Goal: Find specific page/section: Find specific page/section

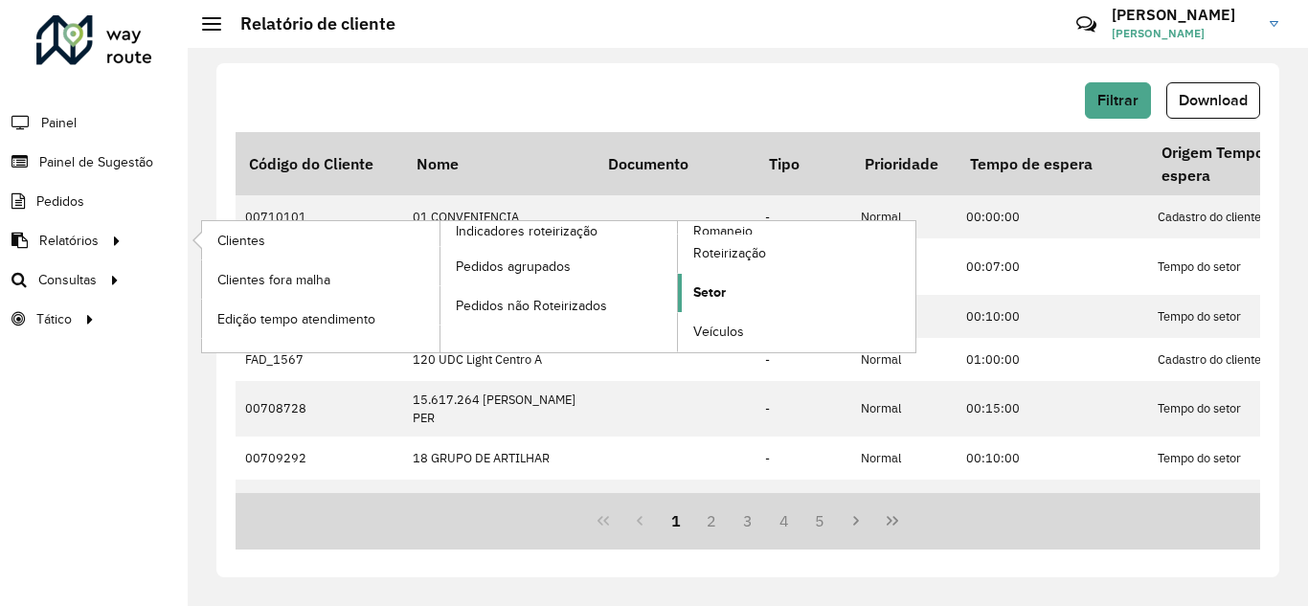
click at [713, 291] on span "Setor" at bounding box center [709, 292] width 33 height 20
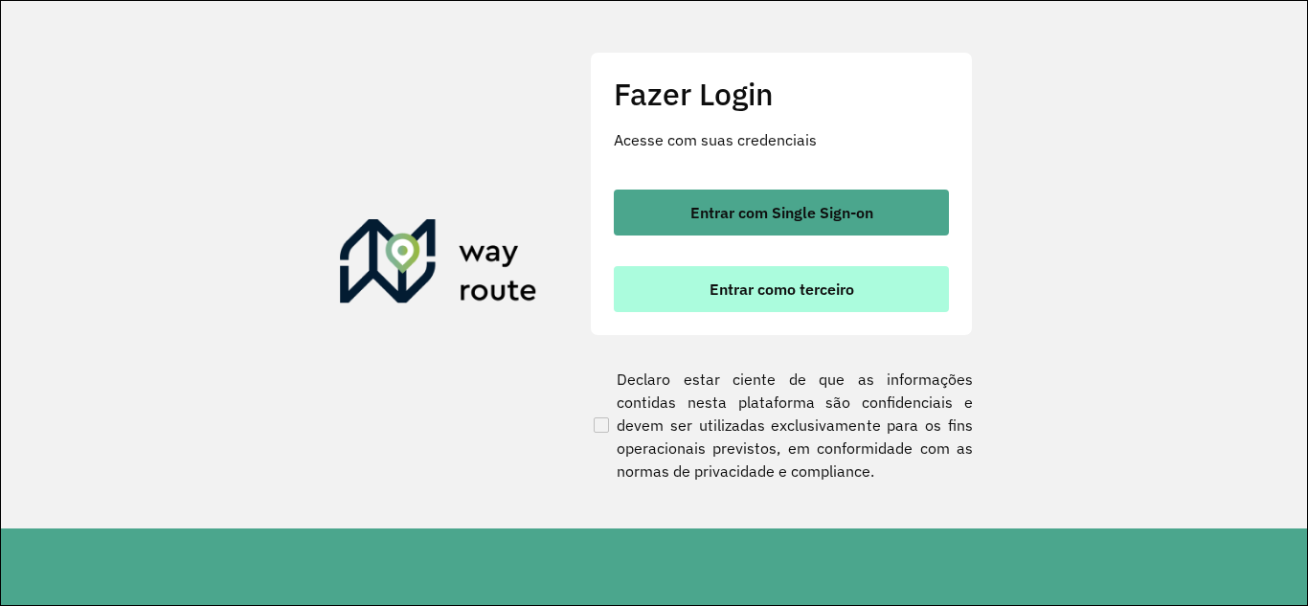
click at [729, 285] on span "Entrar como terceiro" at bounding box center [781, 288] width 145 height 15
